Goal: Task Accomplishment & Management: Manage account settings

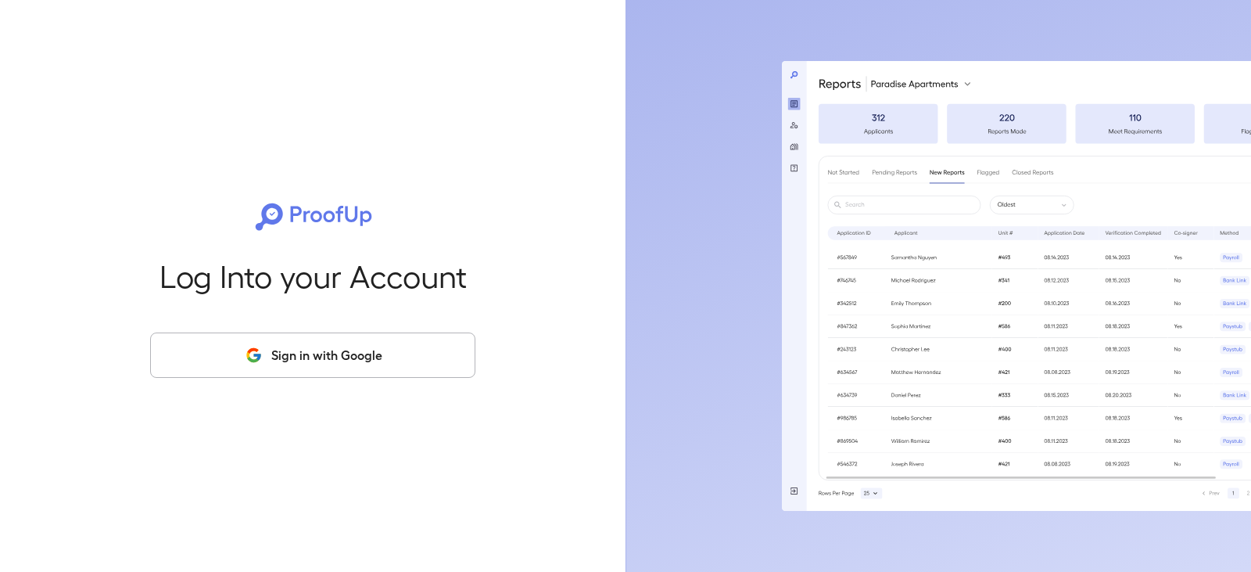
click at [345, 335] on button "Sign in with Google" at bounding box center [312, 354] width 325 height 45
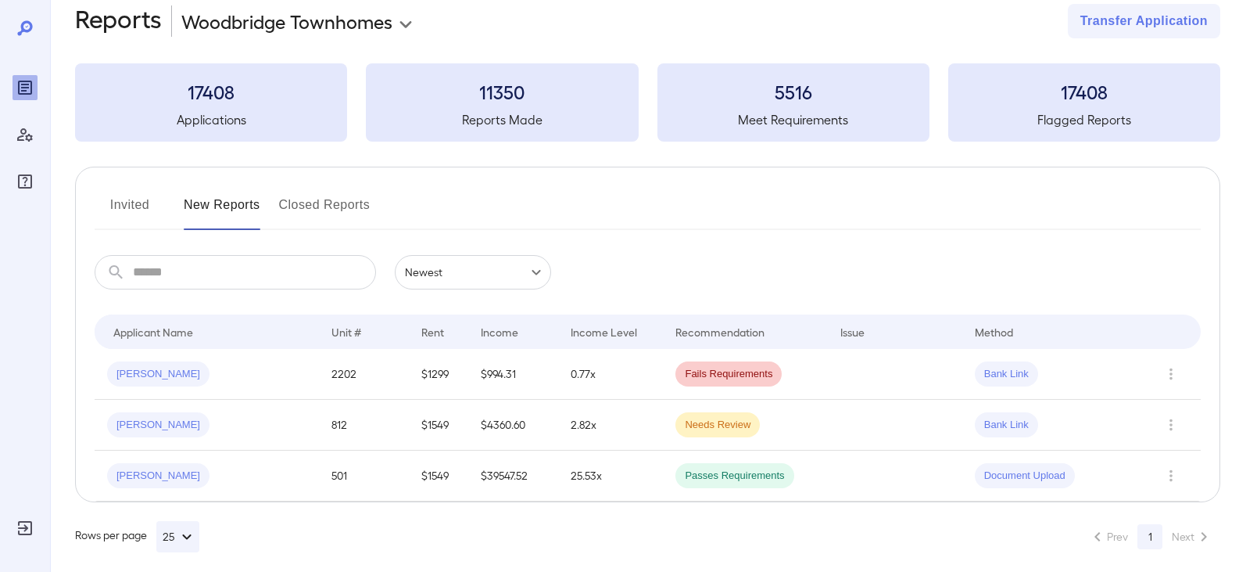
scroll to position [39, 0]
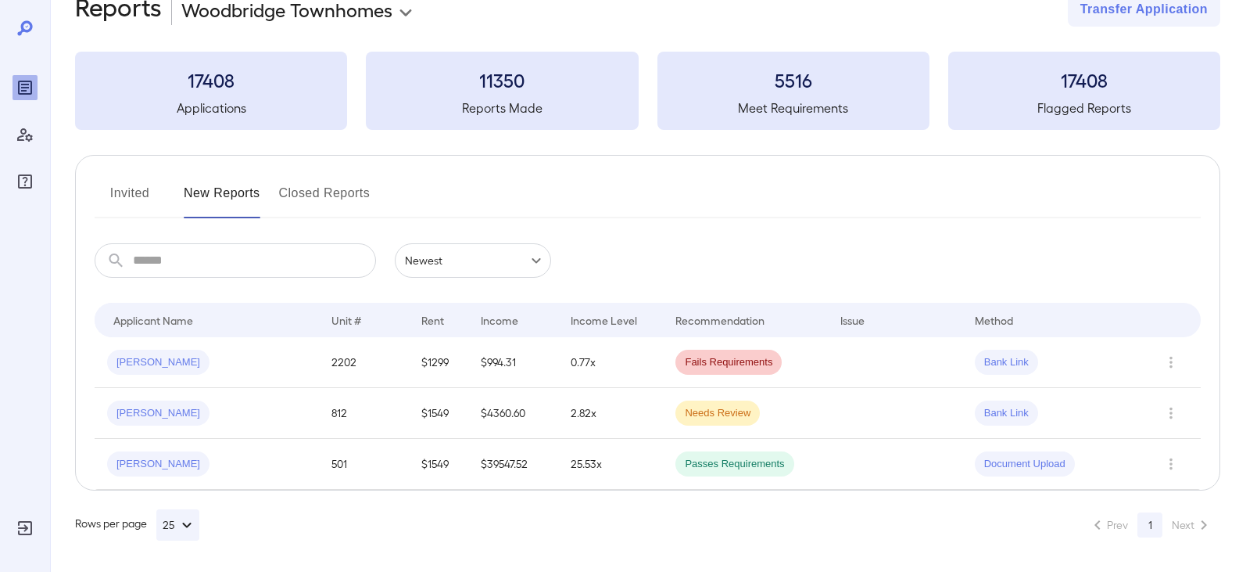
click at [132, 196] on button "Invited" at bounding box center [130, 200] width 70 height 38
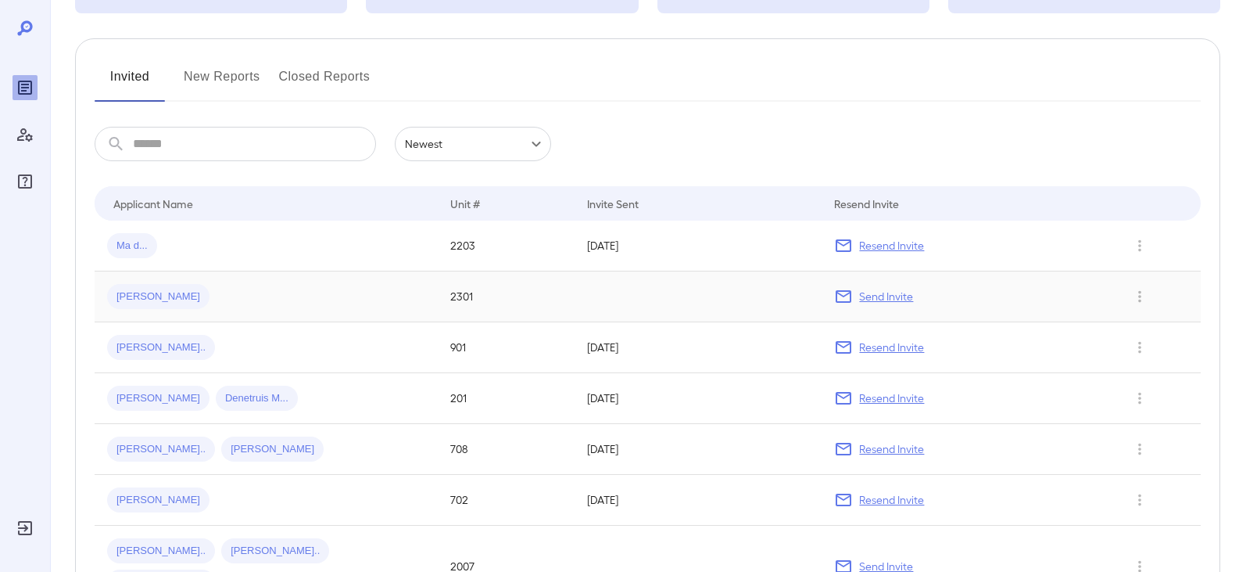
scroll to position [156, 0]
click at [903, 246] on p "Resend Invite" at bounding box center [891, 245] width 65 height 16
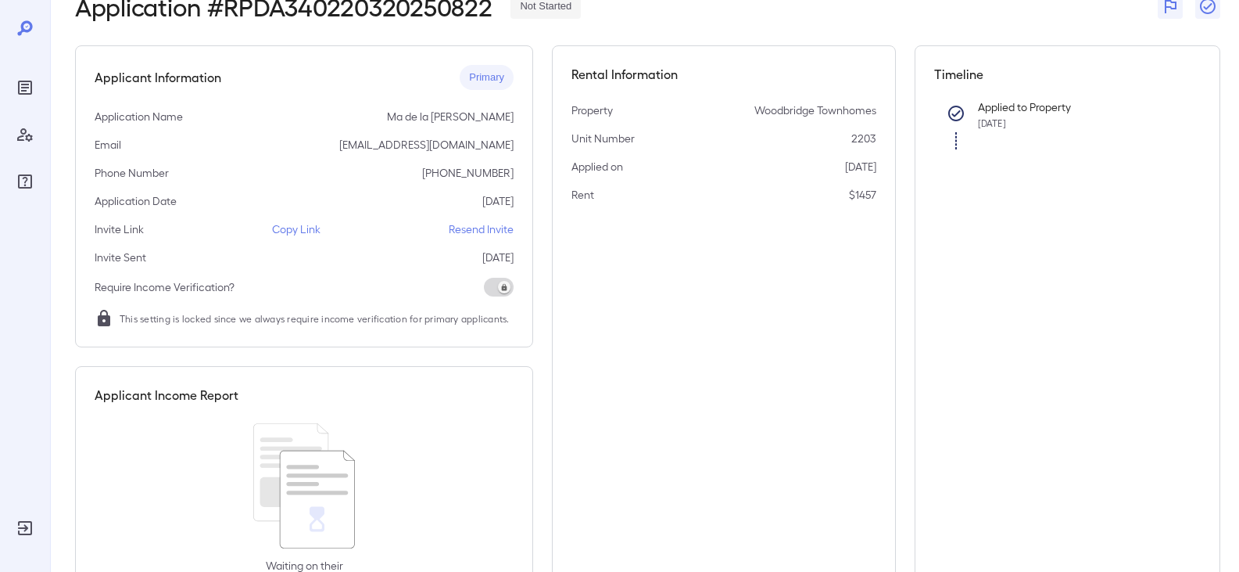
scroll to position [7, 0]
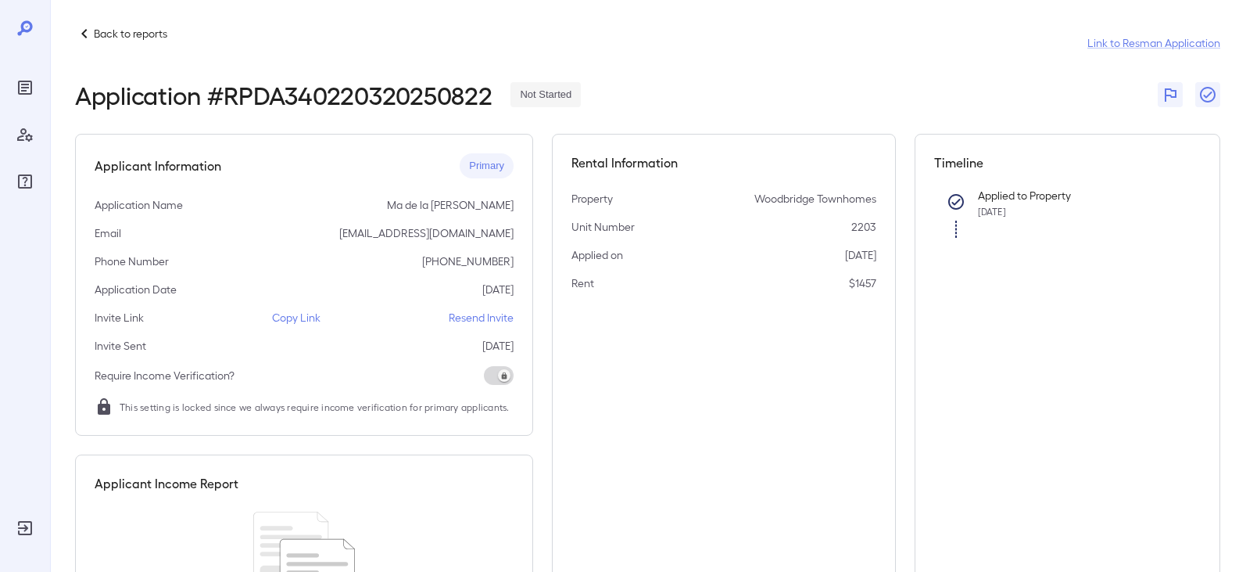
click at [285, 317] on p "Copy Link" at bounding box center [296, 318] width 48 height 16
click at [460, 316] on p "Resend Invite" at bounding box center [481, 318] width 65 height 16
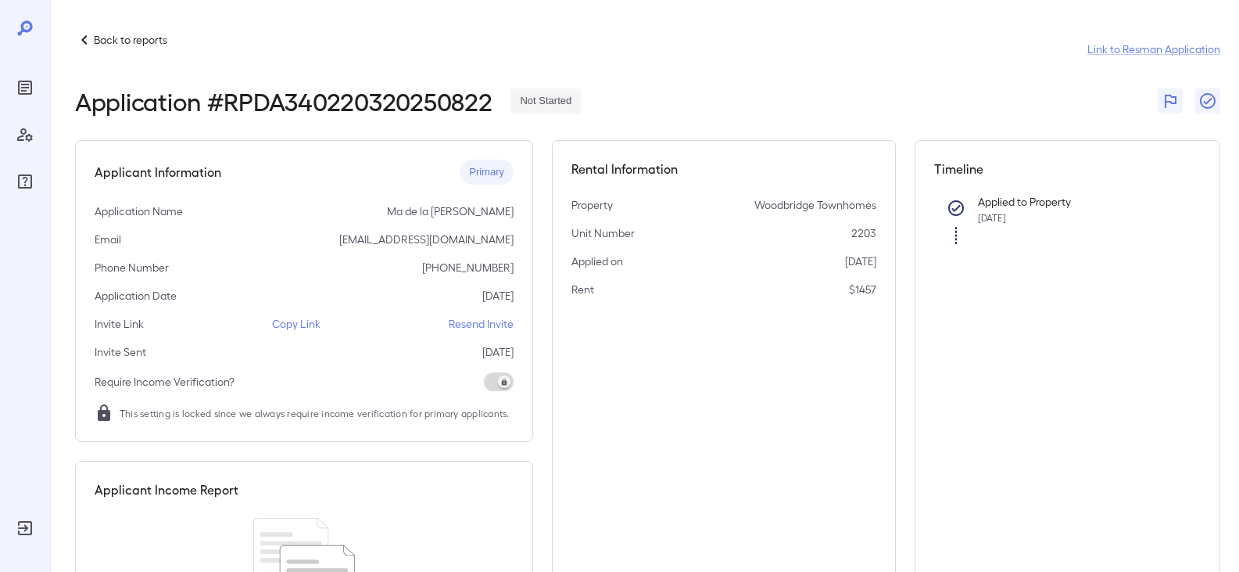
scroll to position [0, 0]
